Goal: Task Accomplishment & Management: Complete application form

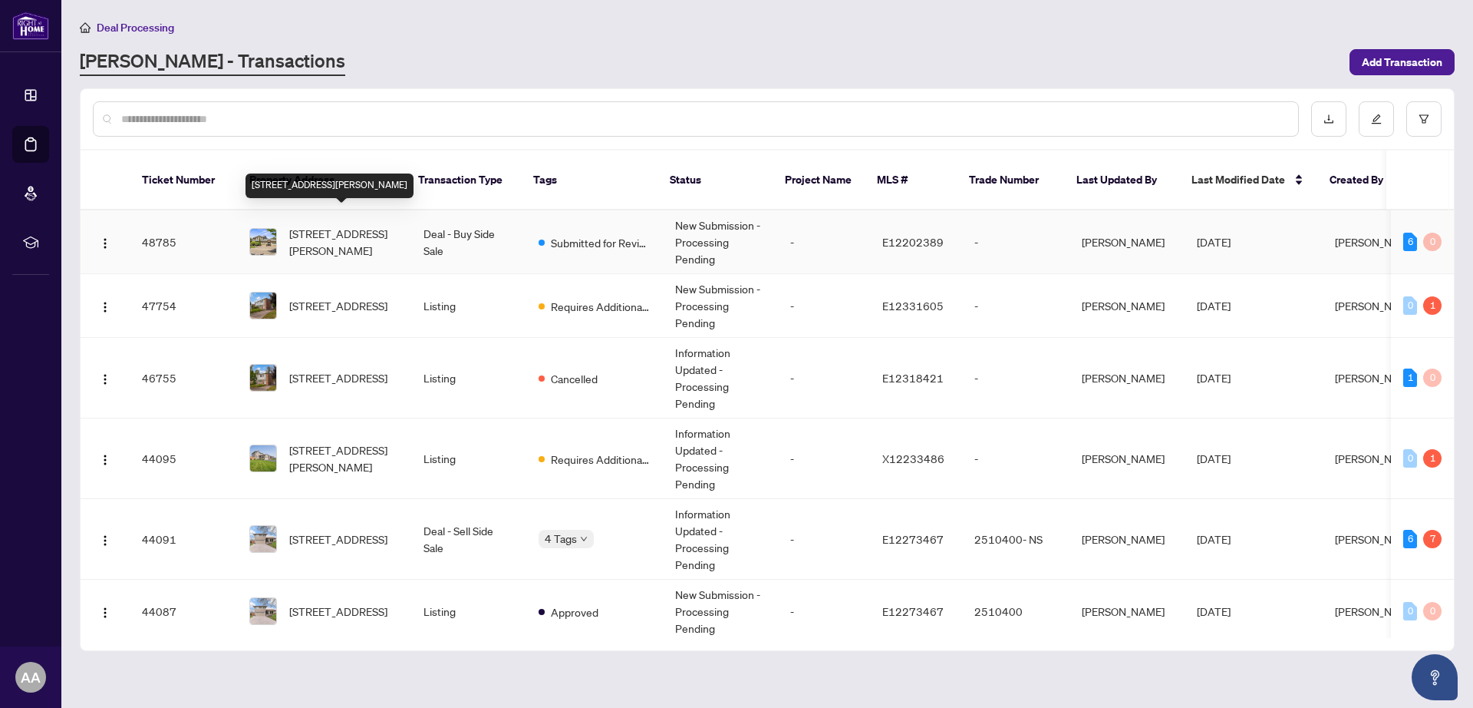
click at [325, 225] on span "[STREET_ADDRESS][PERSON_NAME]" at bounding box center [344, 242] width 110 height 34
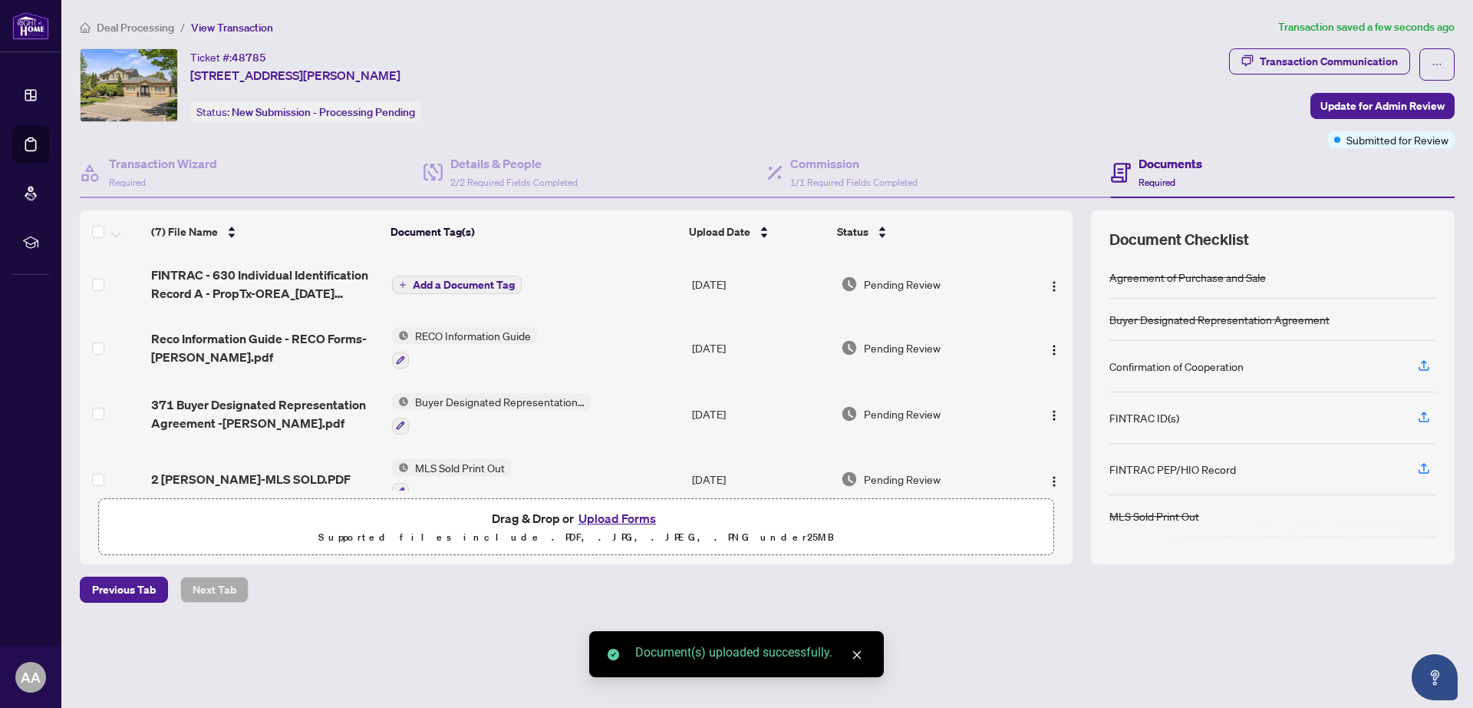
scroll to position [38, 0]
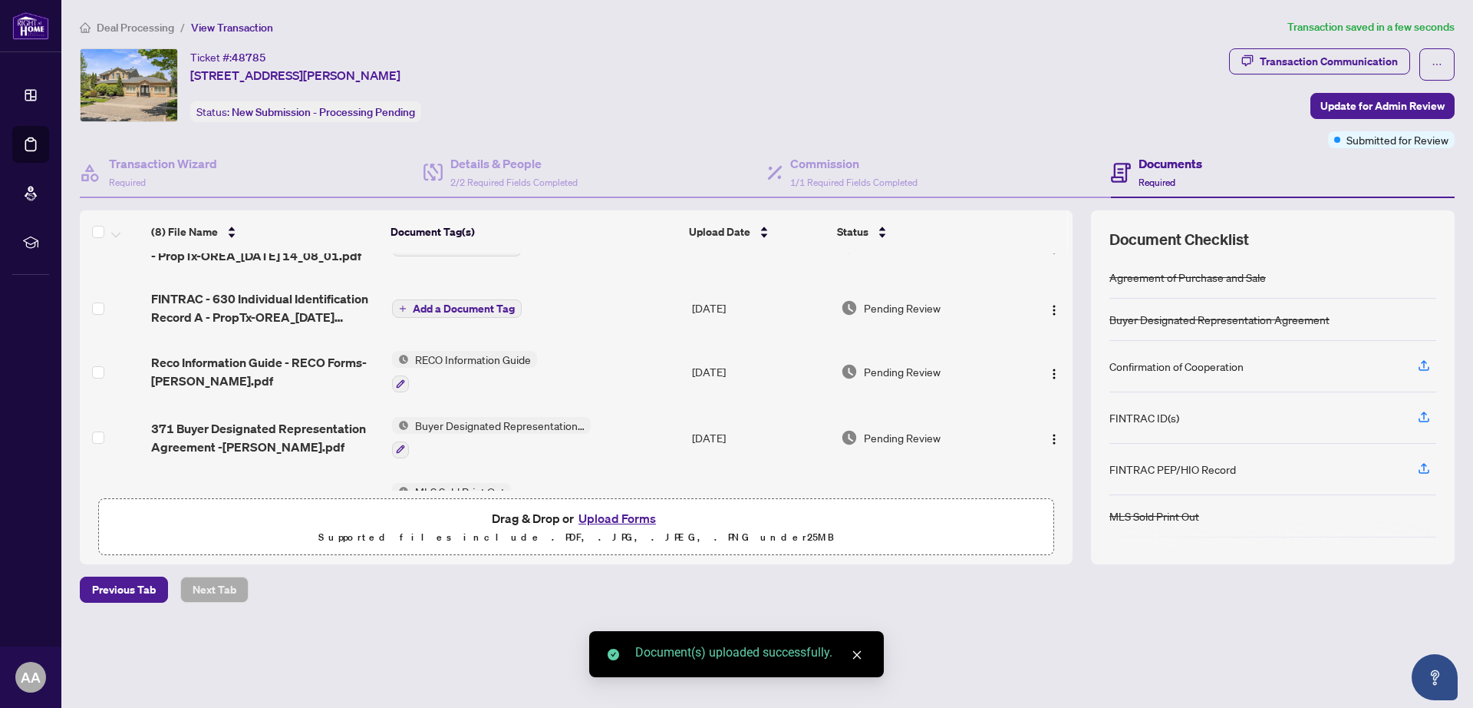
click at [458, 306] on span "Add a Document Tag" at bounding box center [464, 308] width 102 height 11
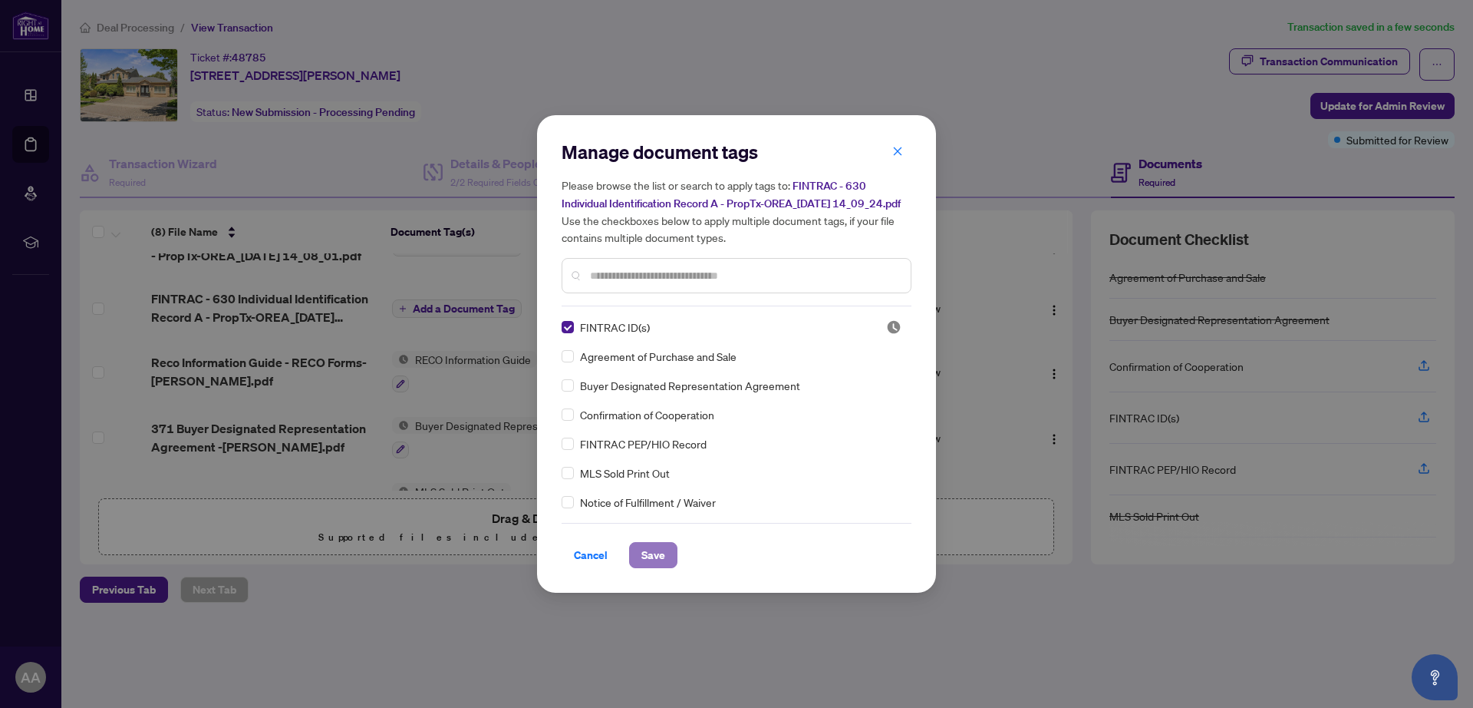
click at [652, 565] on span "Save" at bounding box center [654, 555] width 24 height 25
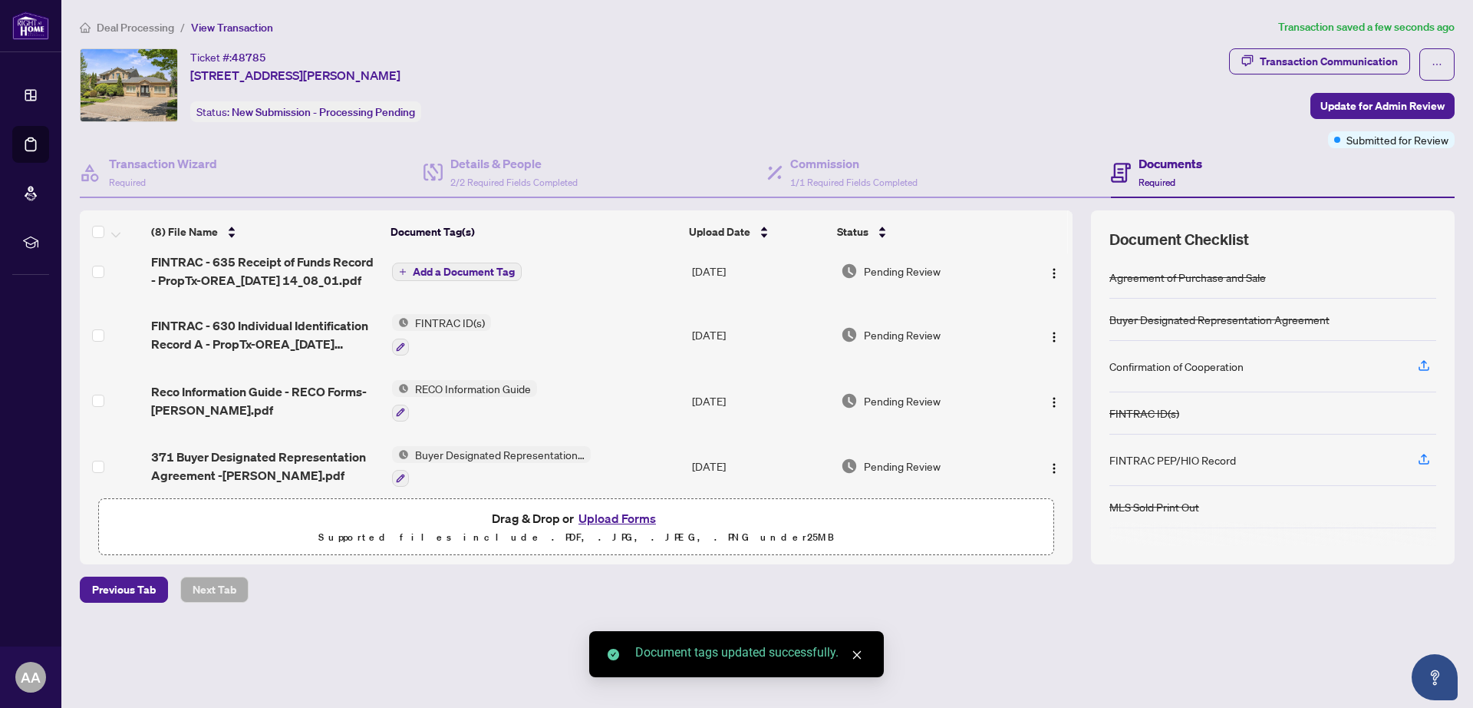
scroll to position [0, 0]
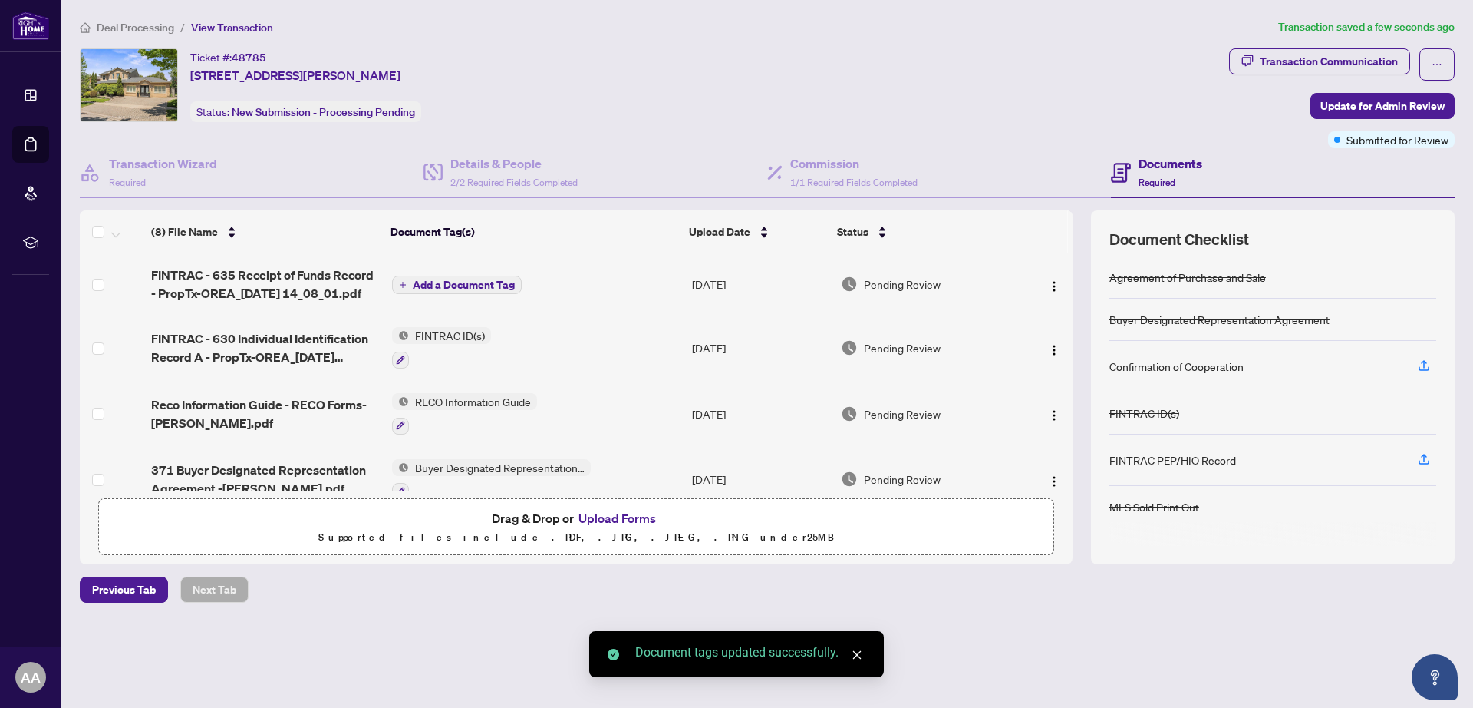
click at [445, 286] on span "Add a Document Tag" at bounding box center [464, 284] width 102 height 11
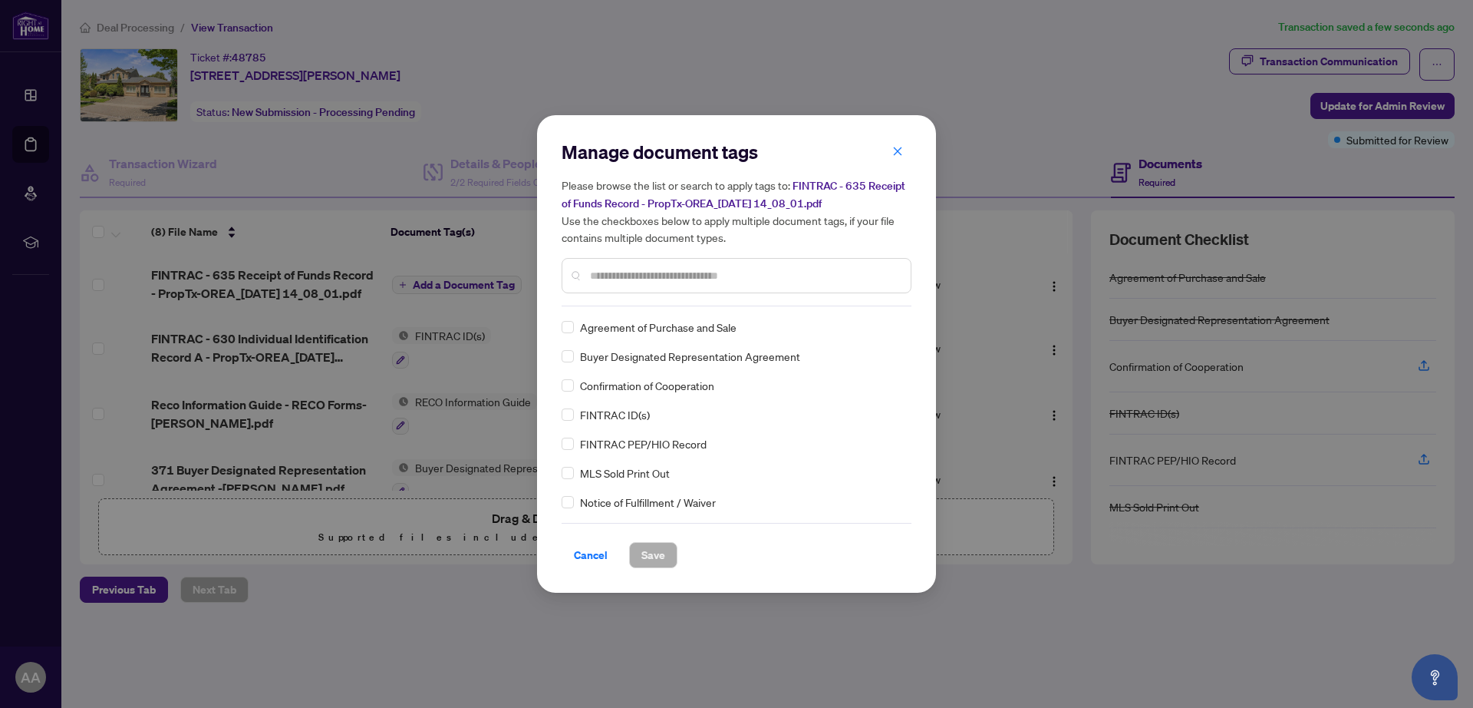
click at [623, 269] on input "text" at bounding box center [744, 275] width 309 height 17
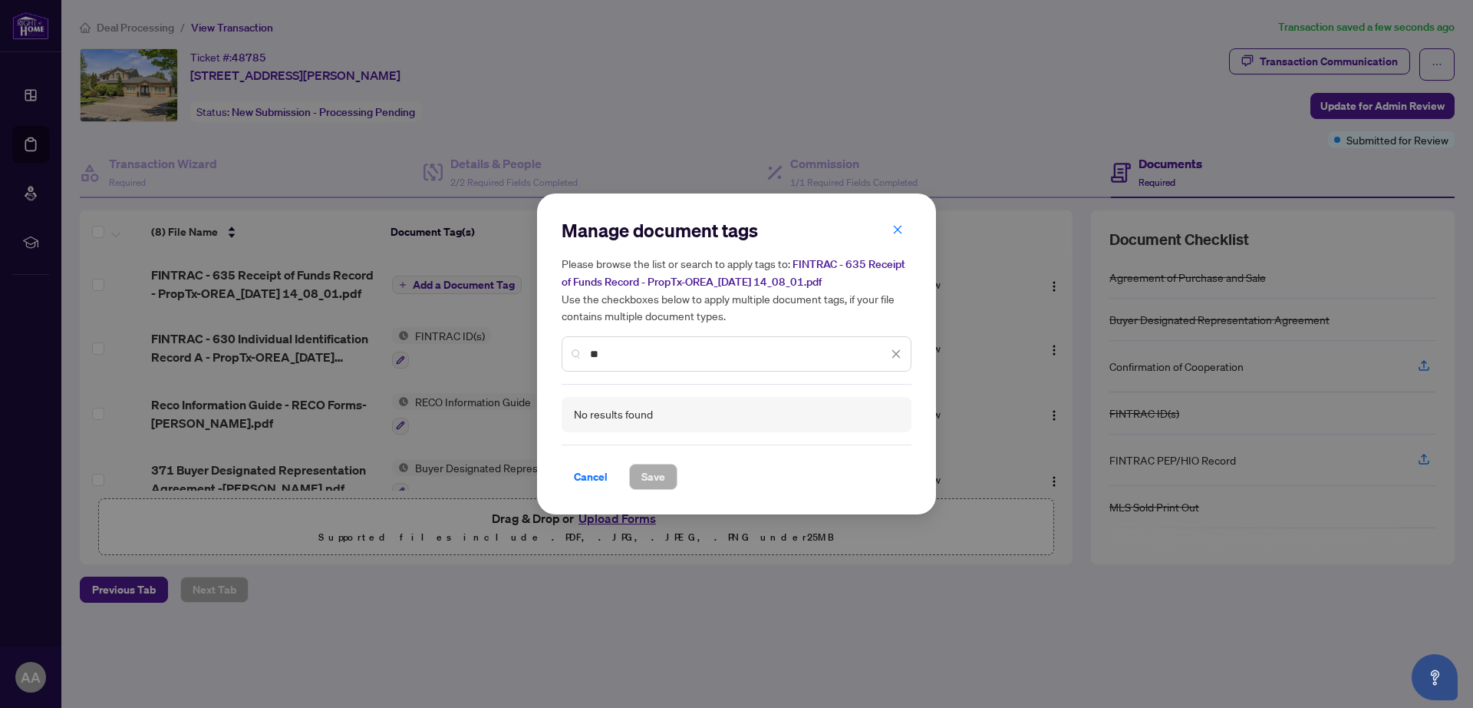
type input "*"
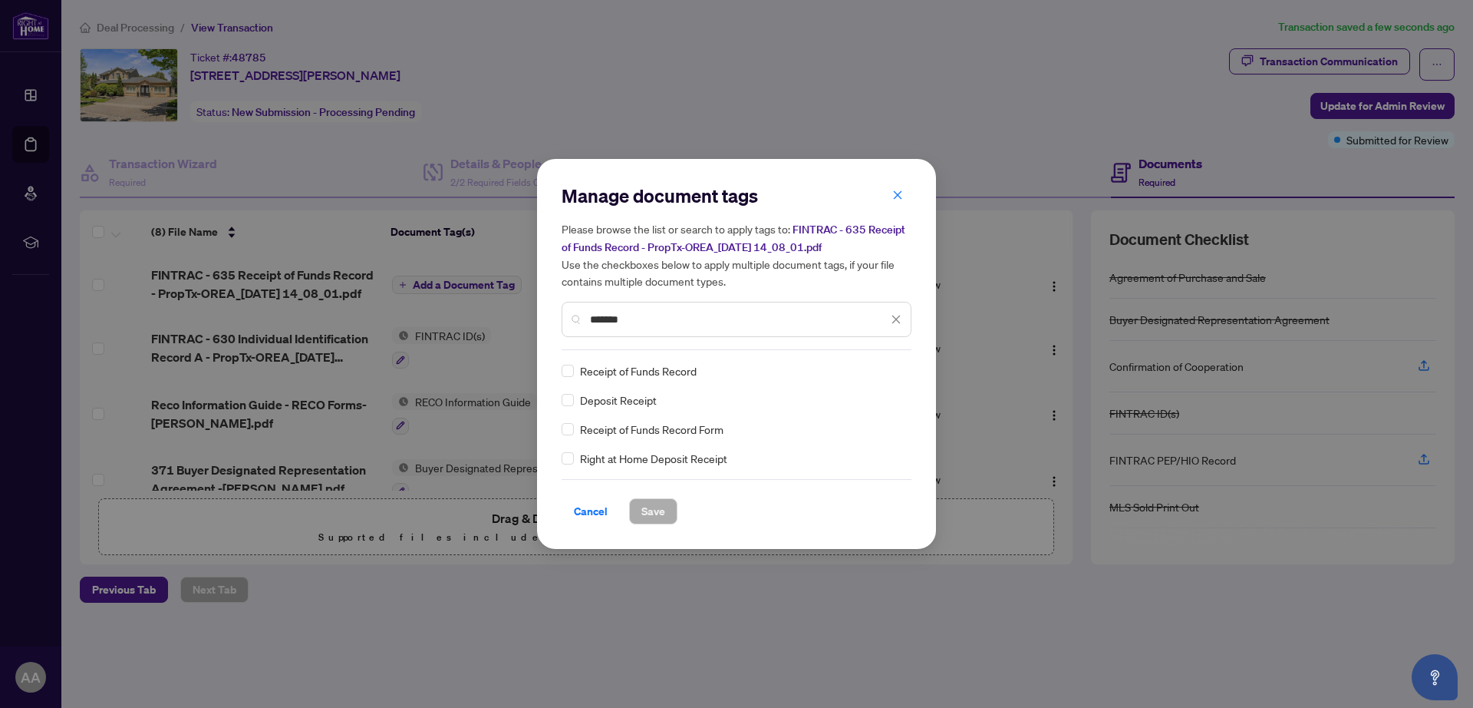
type input "*******"
click at [655, 510] on span "Save" at bounding box center [654, 511] width 24 height 25
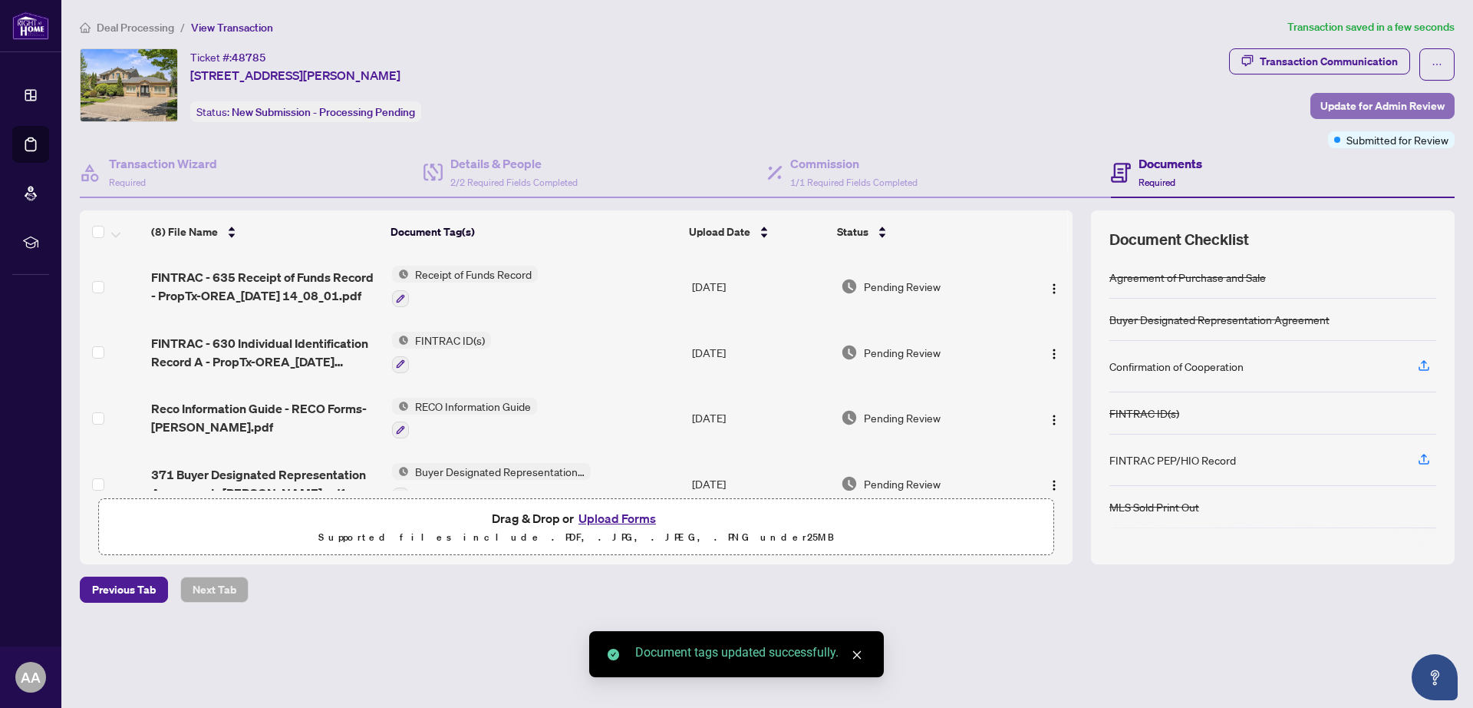
click at [1368, 104] on span "Update for Admin Review" at bounding box center [1383, 106] width 124 height 25
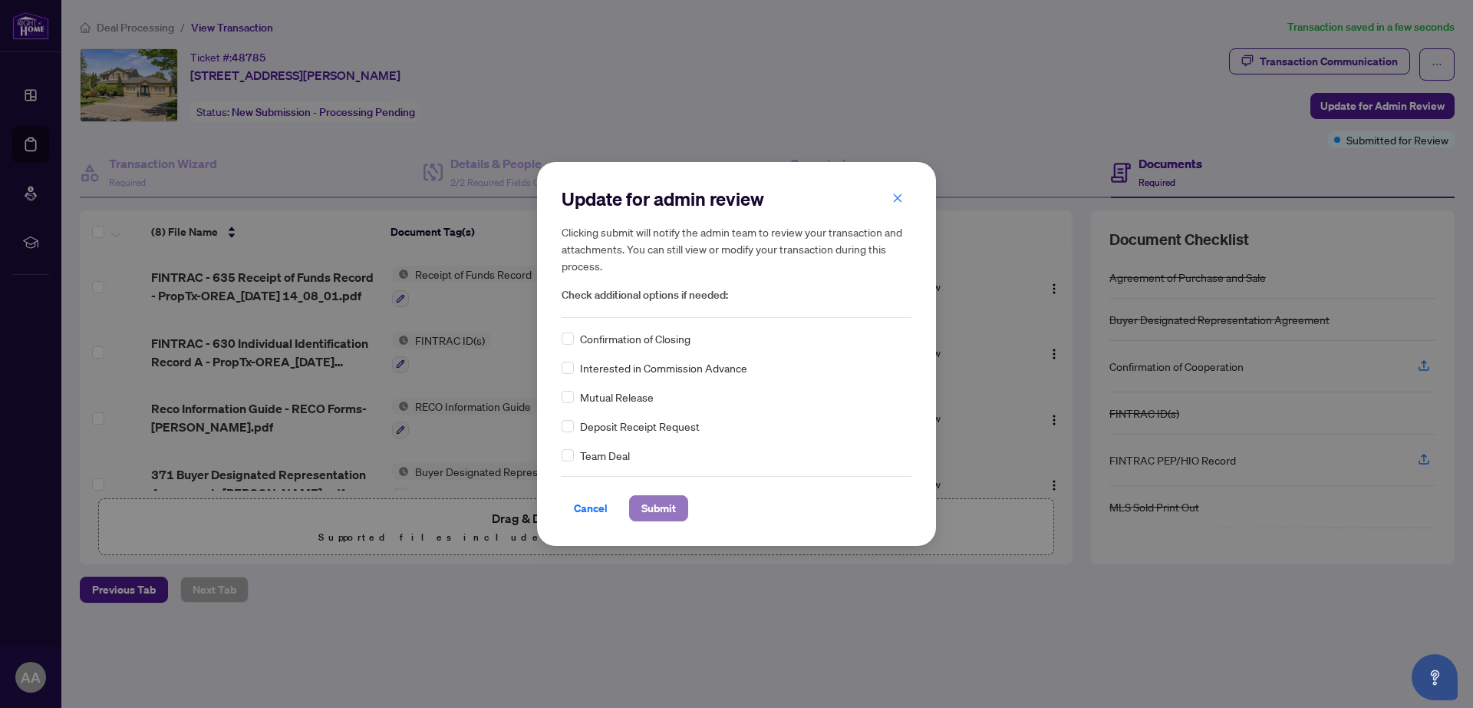
click at [656, 507] on span "Submit" at bounding box center [659, 508] width 35 height 25
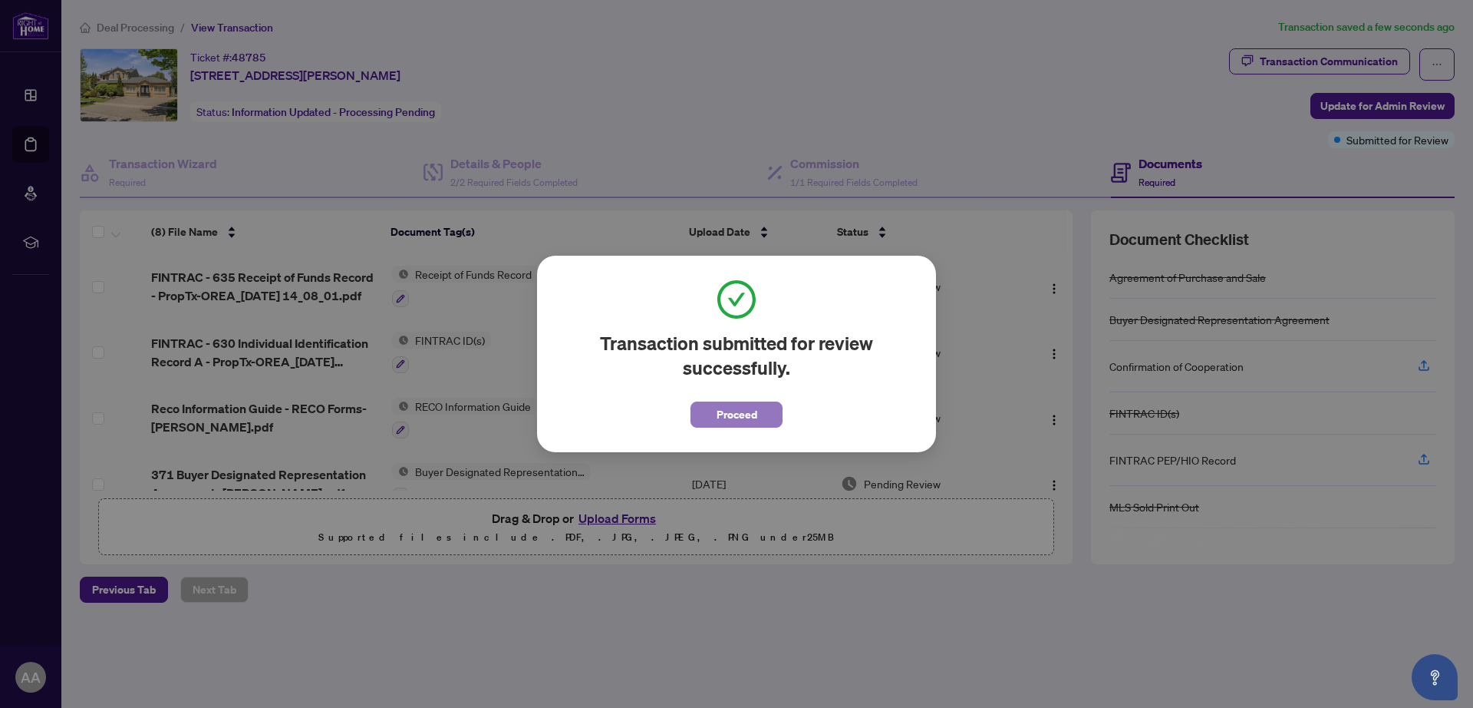
click at [728, 414] on span "Proceed" at bounding box center [737, 414] width 41 height 25
